Goal: Task Accomplishment & Management: Use online tool/utility

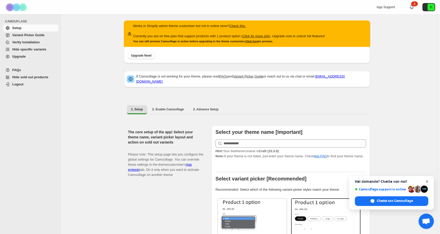
click at [428, 181] on span "Chiudere la chat" at bounding box center [427, 181] width 6 height 6
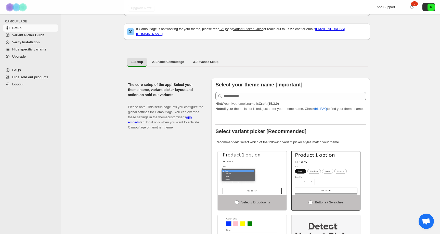
scroll to position [48, 0]
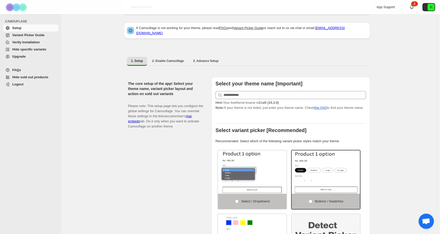
click at [41, 35] on span "Variant Picker Guide" at bounding box center [28, 35] width 32 height 4
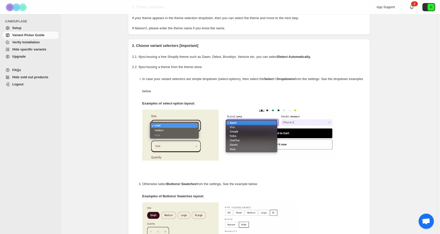
scroll to position [5, 0]
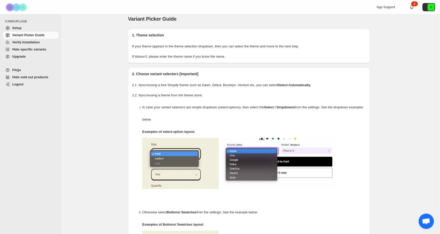
click at [24, 41] on span "Verify Installation" at bounding box center [26, 42] width 28 height 4
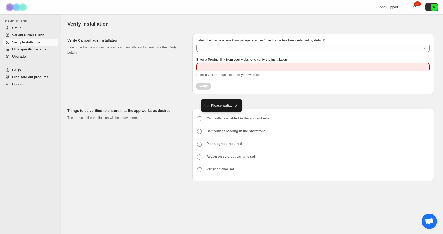
type input "**********"
select select "**********"
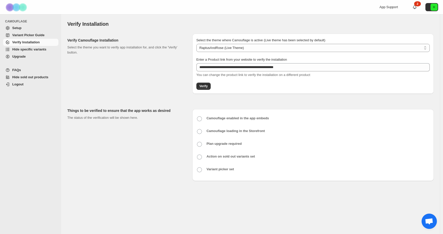
click at [29, 50] on span "Hide specific variants" at bounding box center [29, 49] width 34 height 4
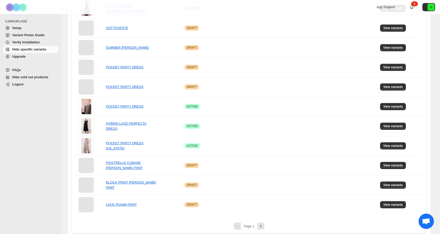
scroll to position [385, 0]
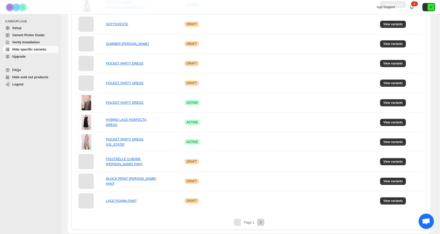
click at [261, 221] on icon "Next" at bounding box center [260, 222] width 5 height 5
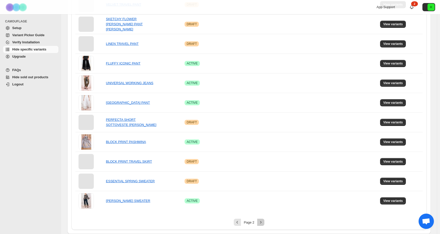
click at [263, 225] on button "Next" at bounding box center [260, 222] width 7 height 7
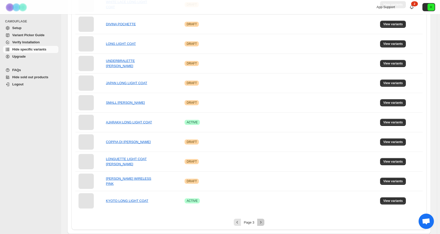
click at [263, 221] on icon "Next" at bounding box center [260, 222] width 5 height 5
